Goal: Find specific page/section: Find specific page/section

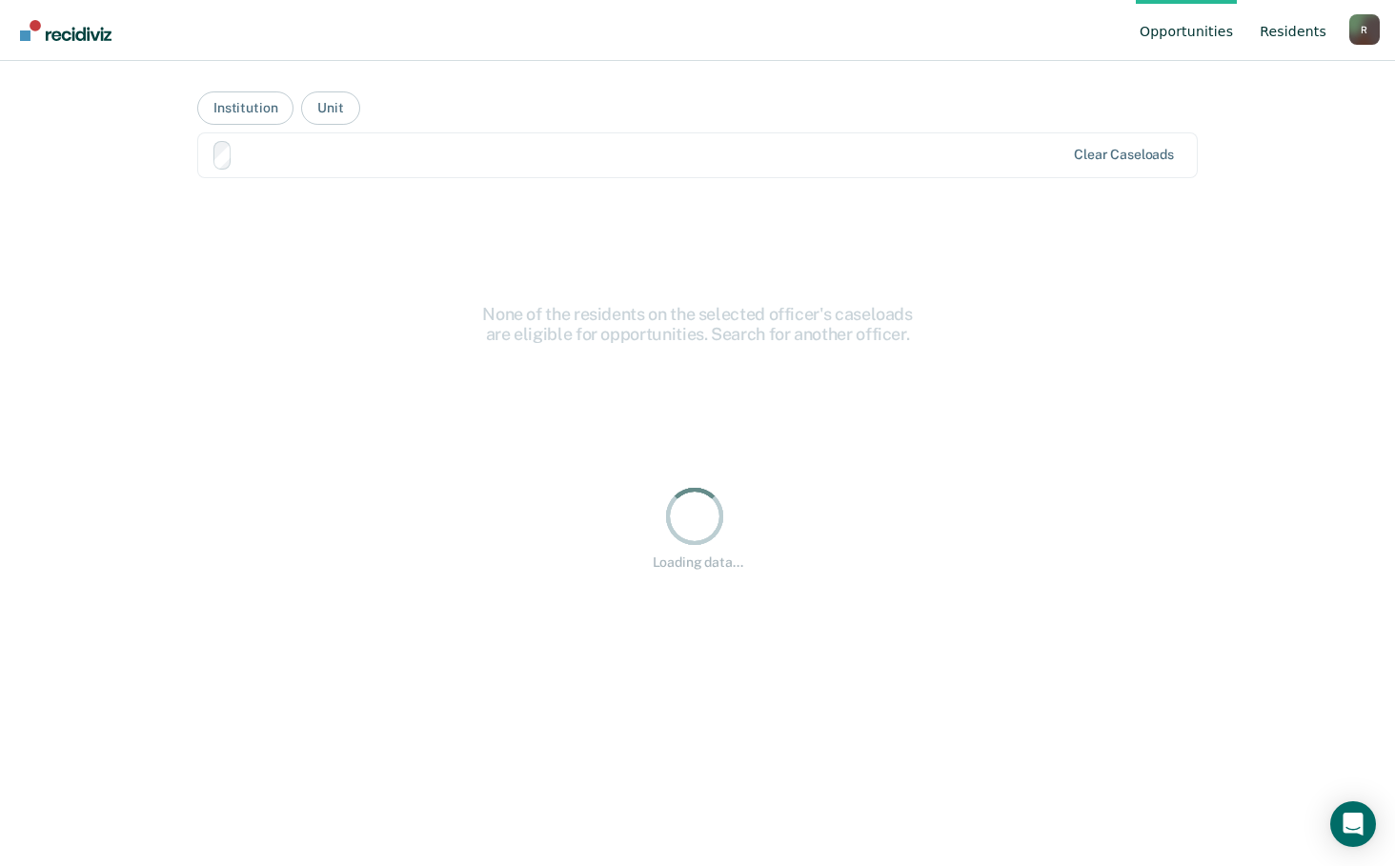
click at [1296, 32] on link "Resident s" at bounding box center [1293, 30] width 74 height 61
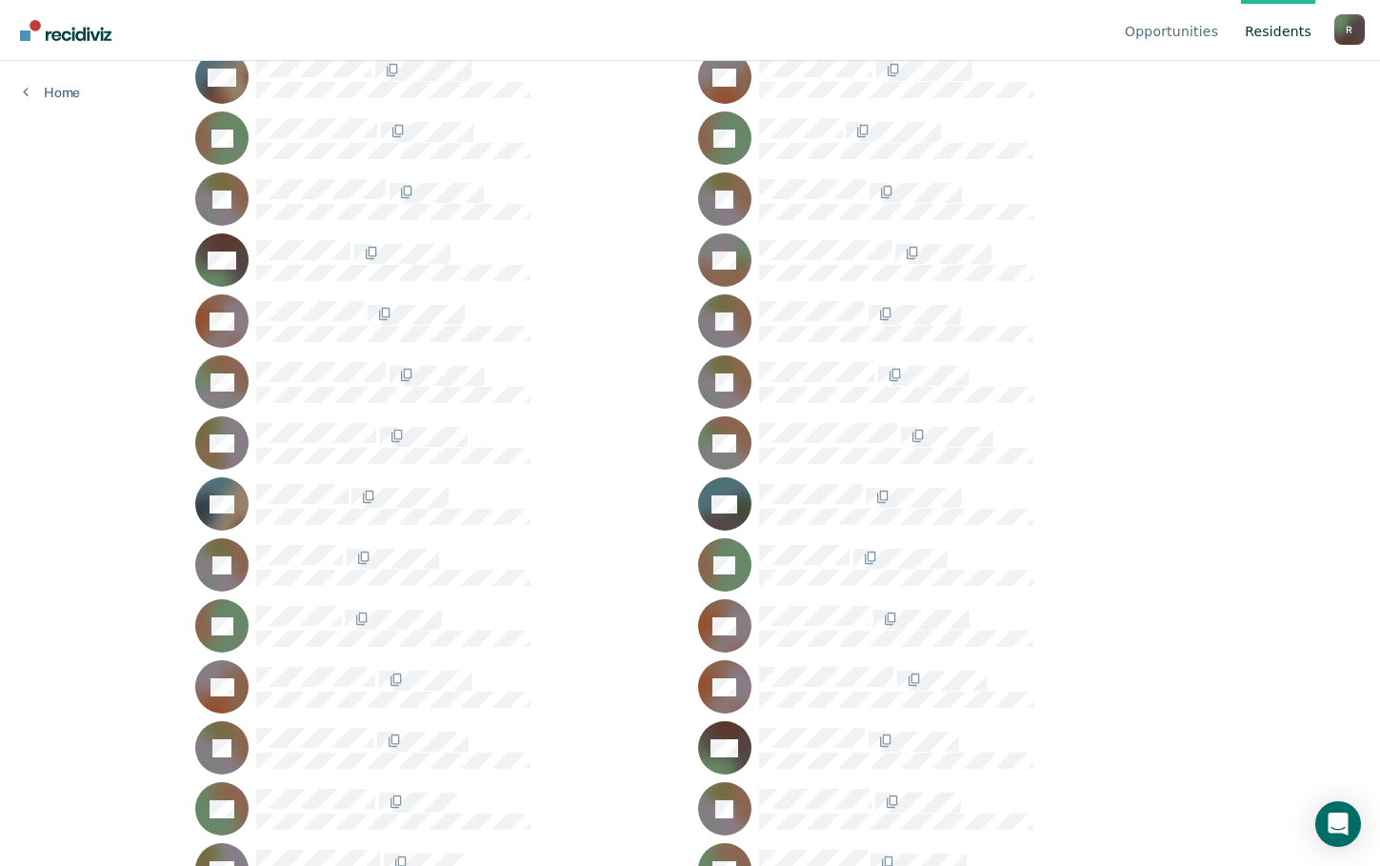
scroll to position [32955, 0]
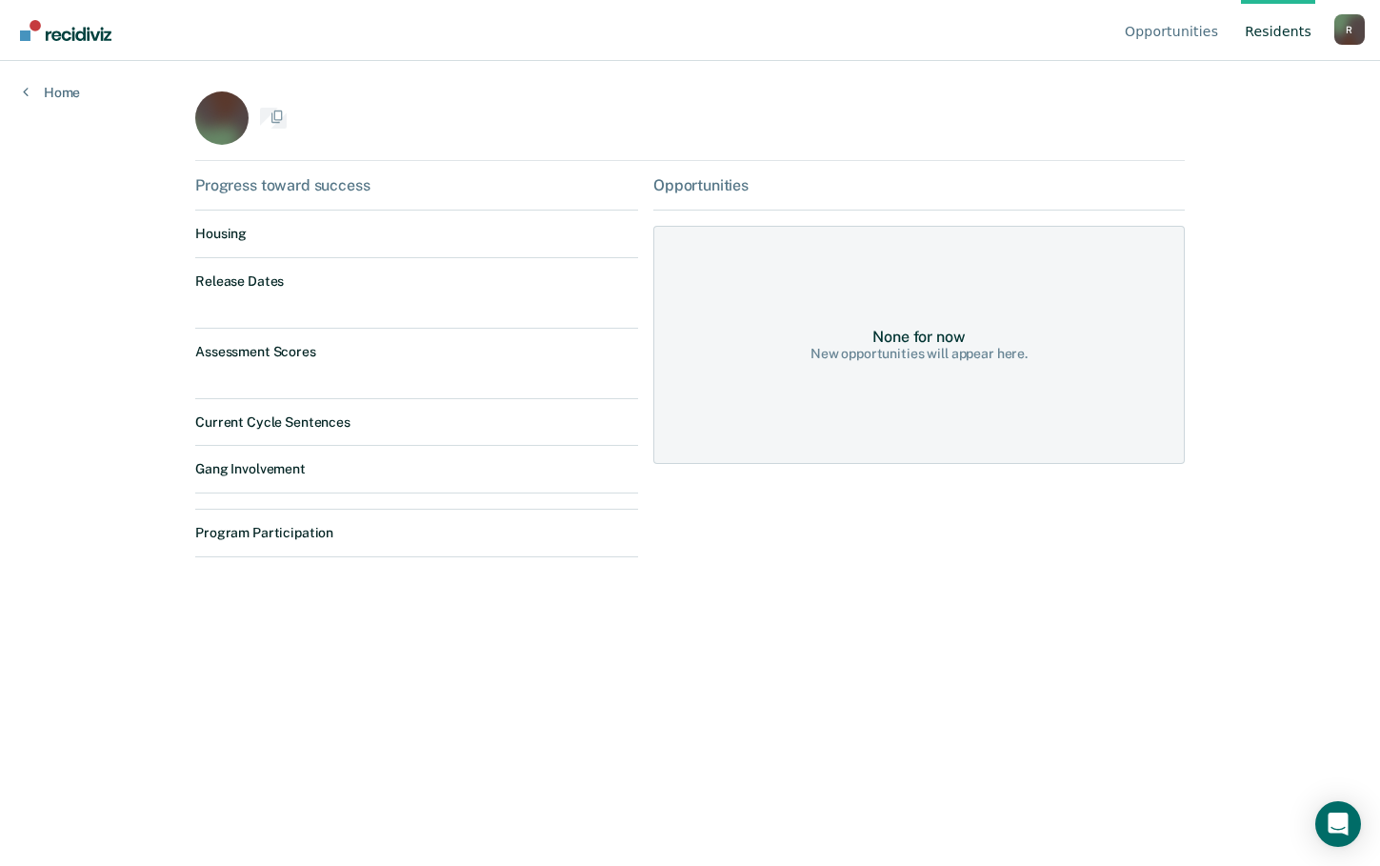
click at [783, 439] on div "Opportunities Resident s Ryan.Hillis@doc.mo.gov R Profile How it works Log Out …" at bounding box center [690, 433] width 1380 height 866
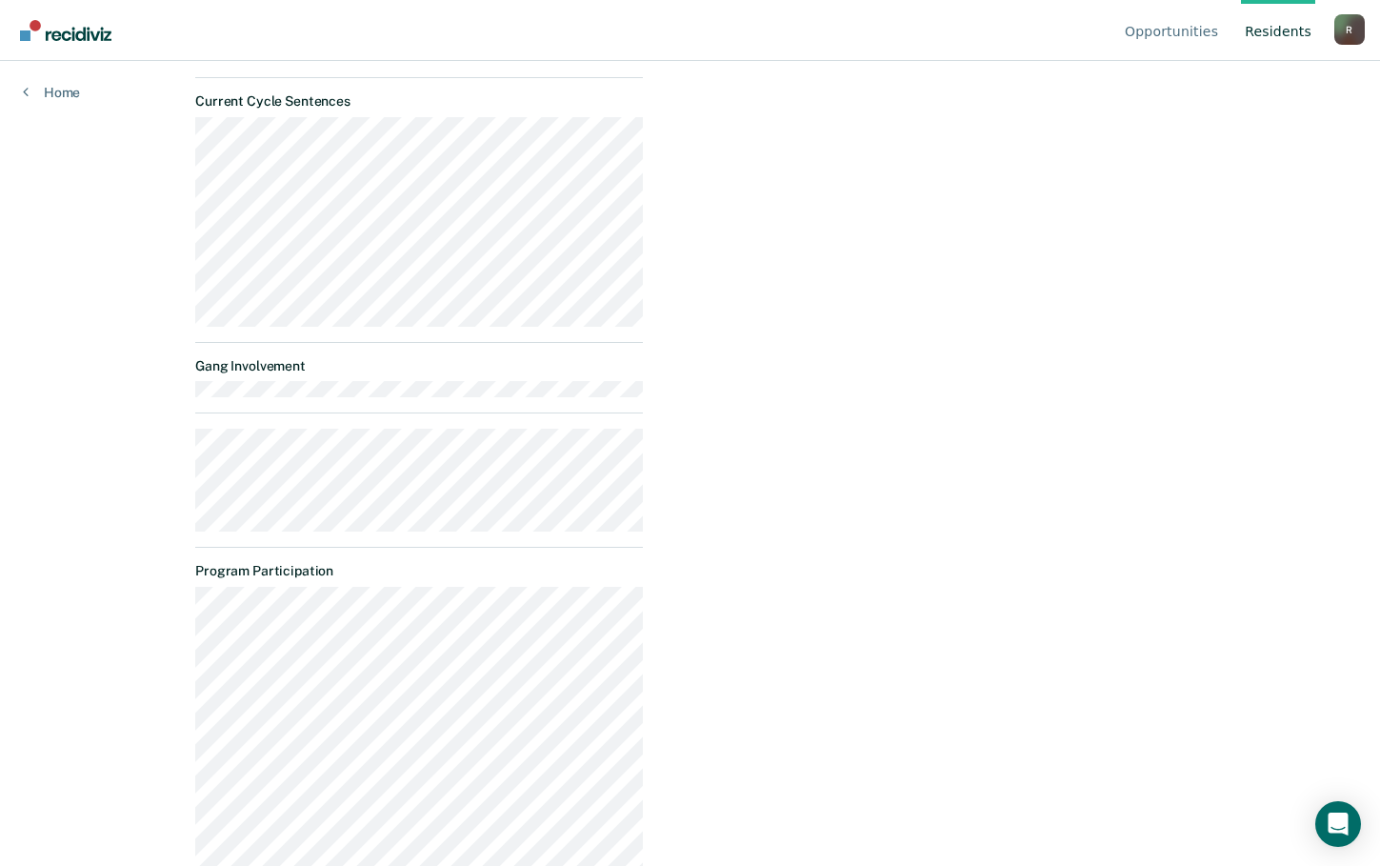
scroll to position [924, 0]
